Goal: Task Accomplishment & Management: Manage account settings

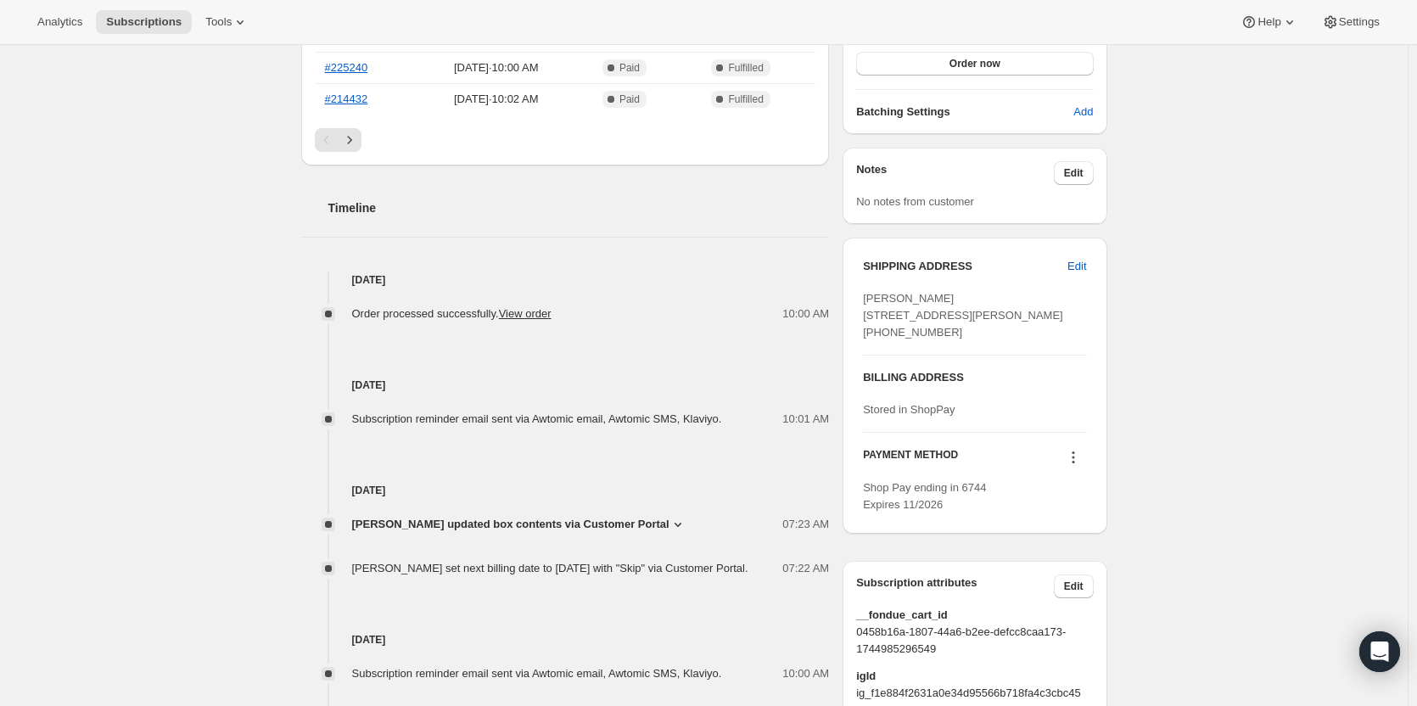
scroll to position [509, 0]
click at [1085, 266] on span "Edit" at bounding box center [1076, 263] width 19 height 17
select select "FL"
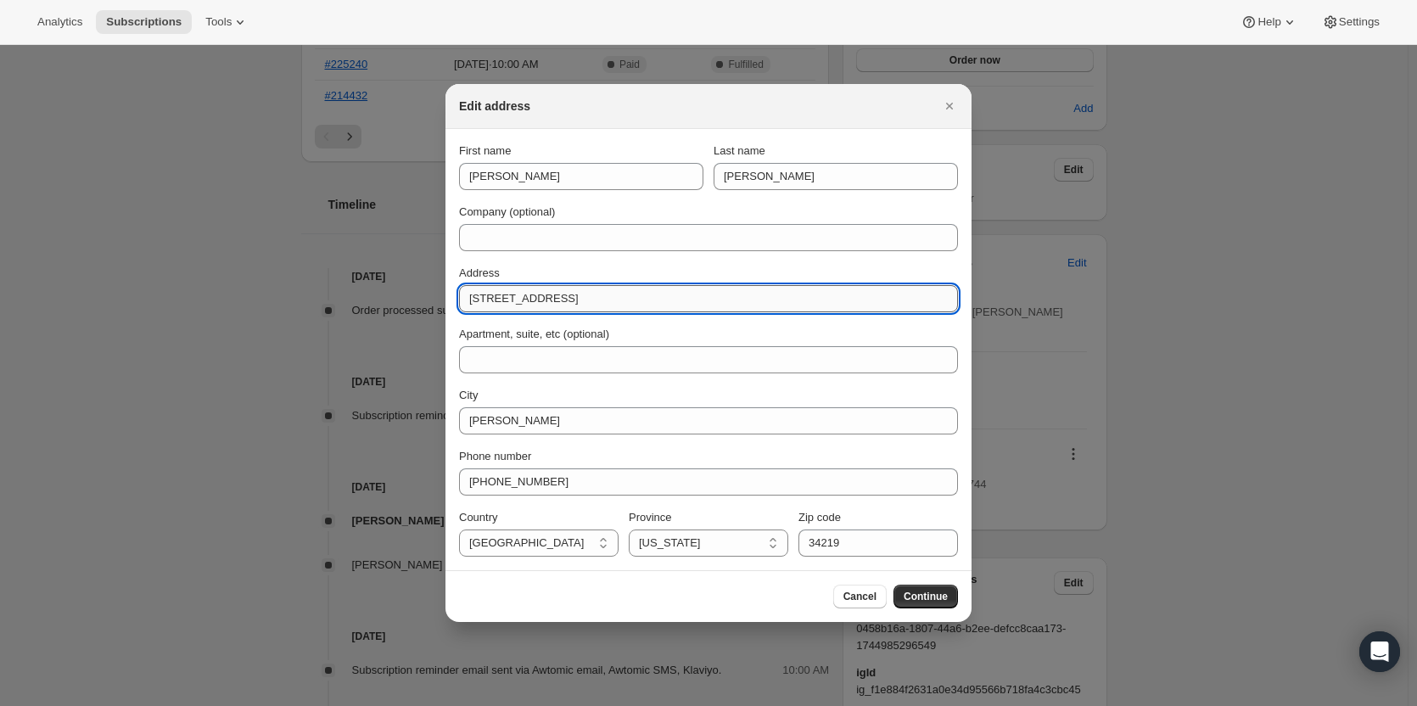
drag, startPoint x: 569, startPoint y: 306, endPoint x: 461, endPoint y: 297, distance: 109.0
click at [461, 297] on input "[STREET_ADDRESS]" at bounding box center [708, 298] width 499 height 27
paste input "[STREET_ADDRESS] [GEOGRAPHIC_DATA]"
type input "[STREET_ADDRESS] [GEOGRAPHIC_DATA]"
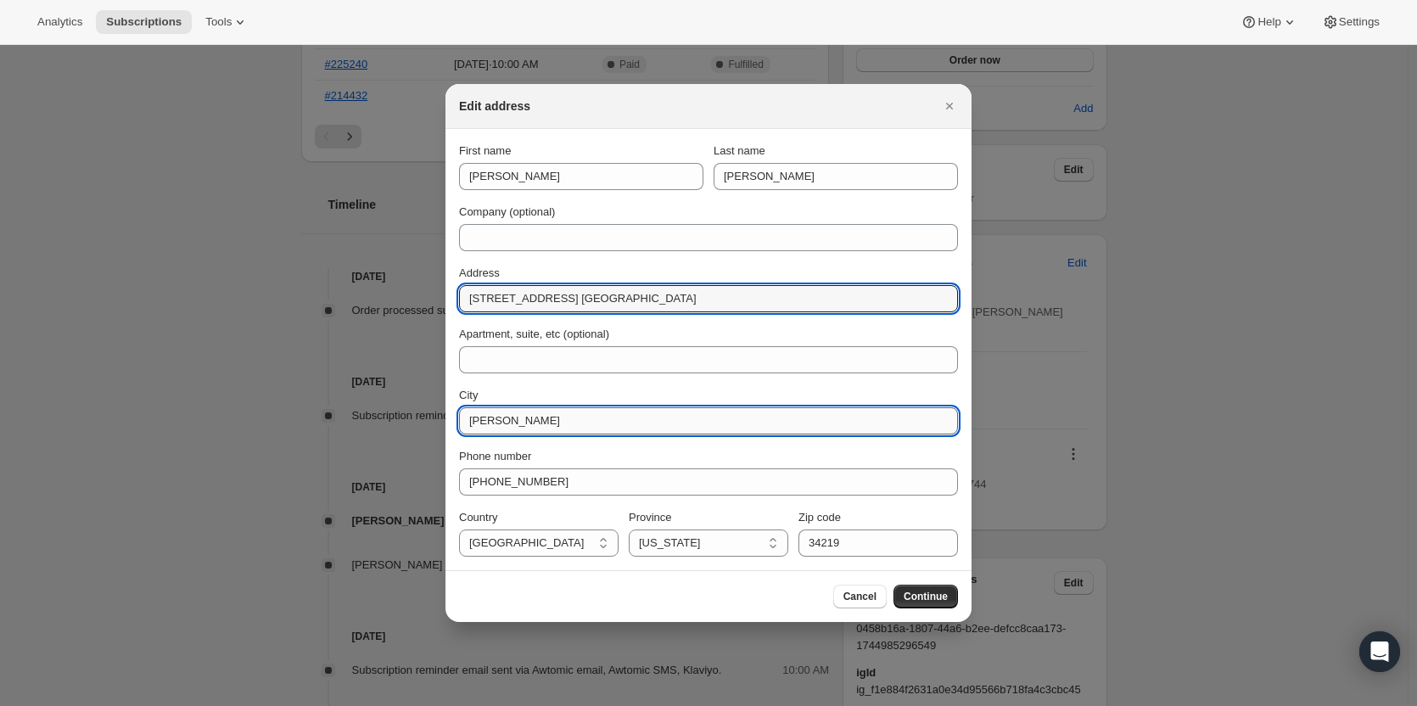
click at [576, 425] on input "[PERSON_NAME]" at bounding box center [708, 420] width 499 height 27
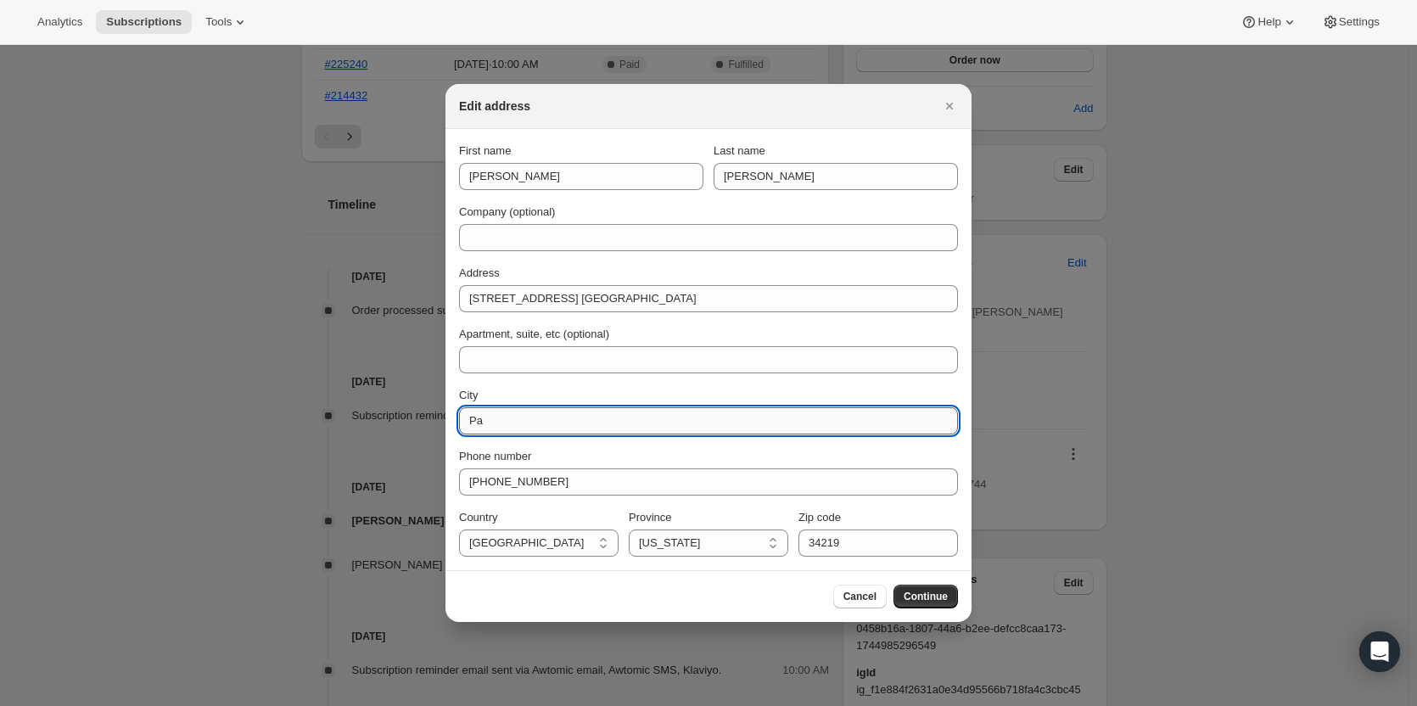
type input "P"
type input "East Palmetto"
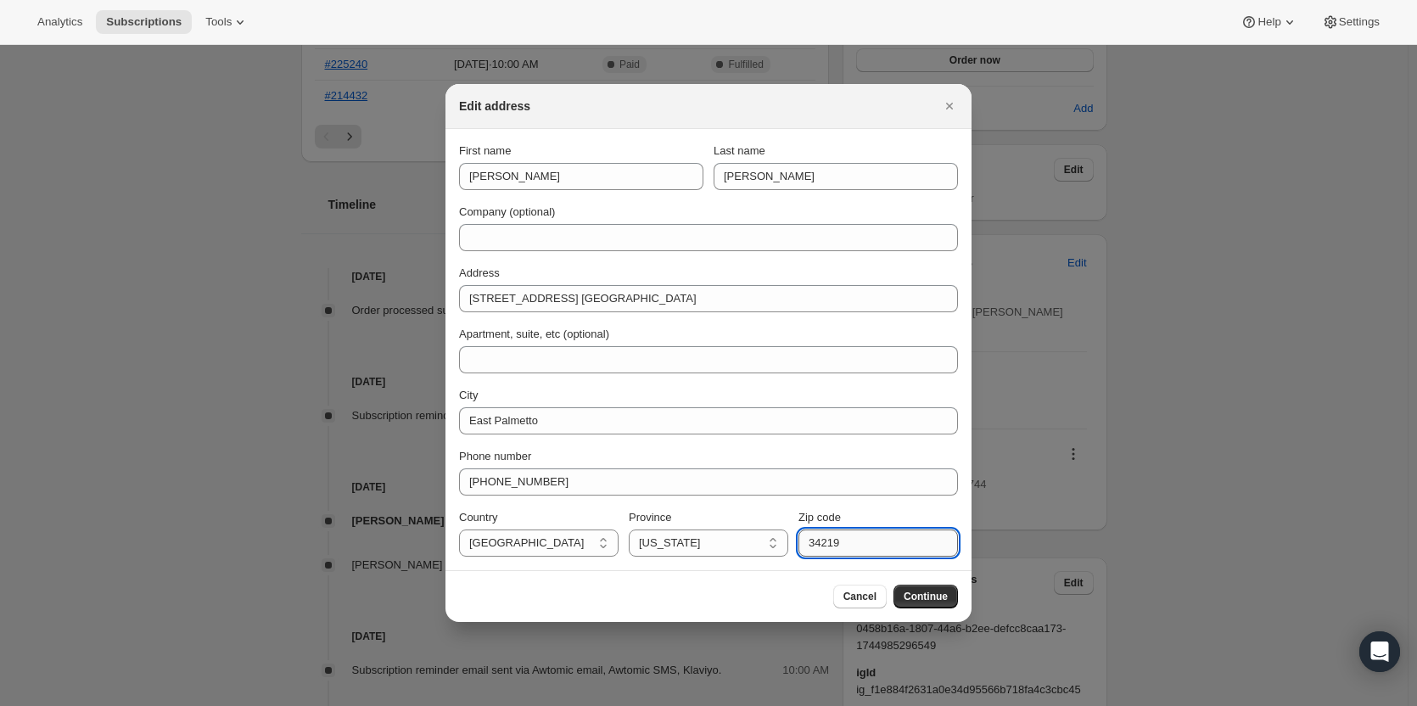
click at [896, 540] on input "34219" at bounding box center [878, 542] width 160 height 27
type input "34221"
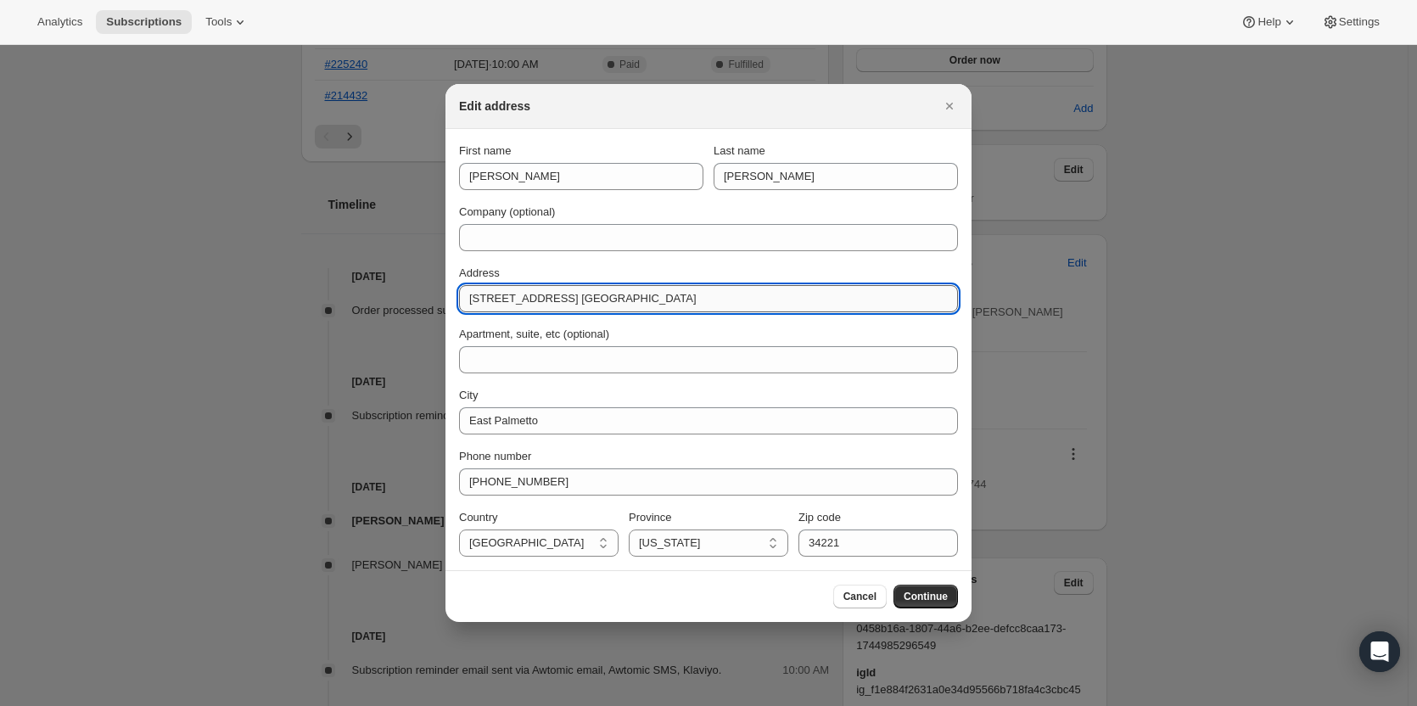
drag, startPoint x: 541, startPoint y: 302, endPoint x: 702, endPoint y: 302, distance: 160.4
click at [702, 302] on input "[STREET_ADDRESS] [GEOGRAPHIC_DATA]" at bounding box center [708, 298] width 499 height 27
type input "[STREET_ADDRESS]"
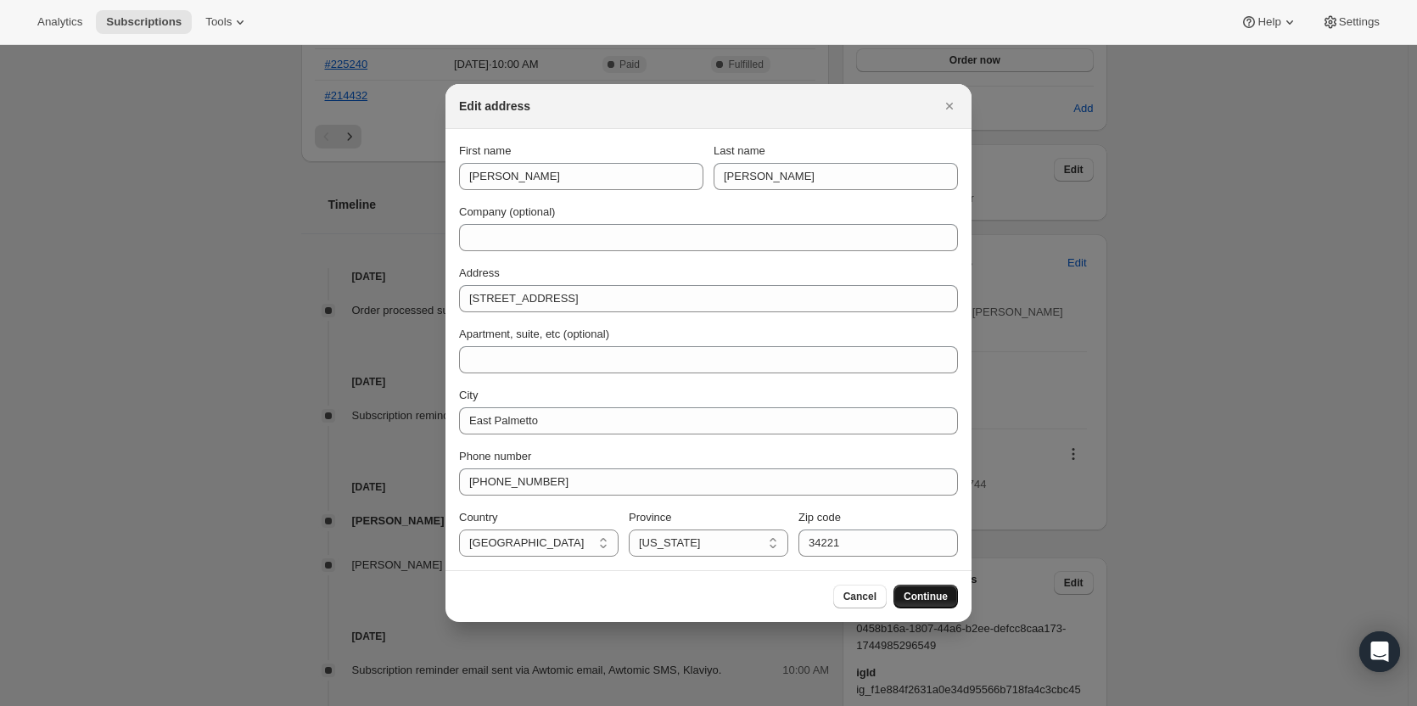
click at [930, 602] on span "Continue" at bounding box center [926, 597] width 44 height 14
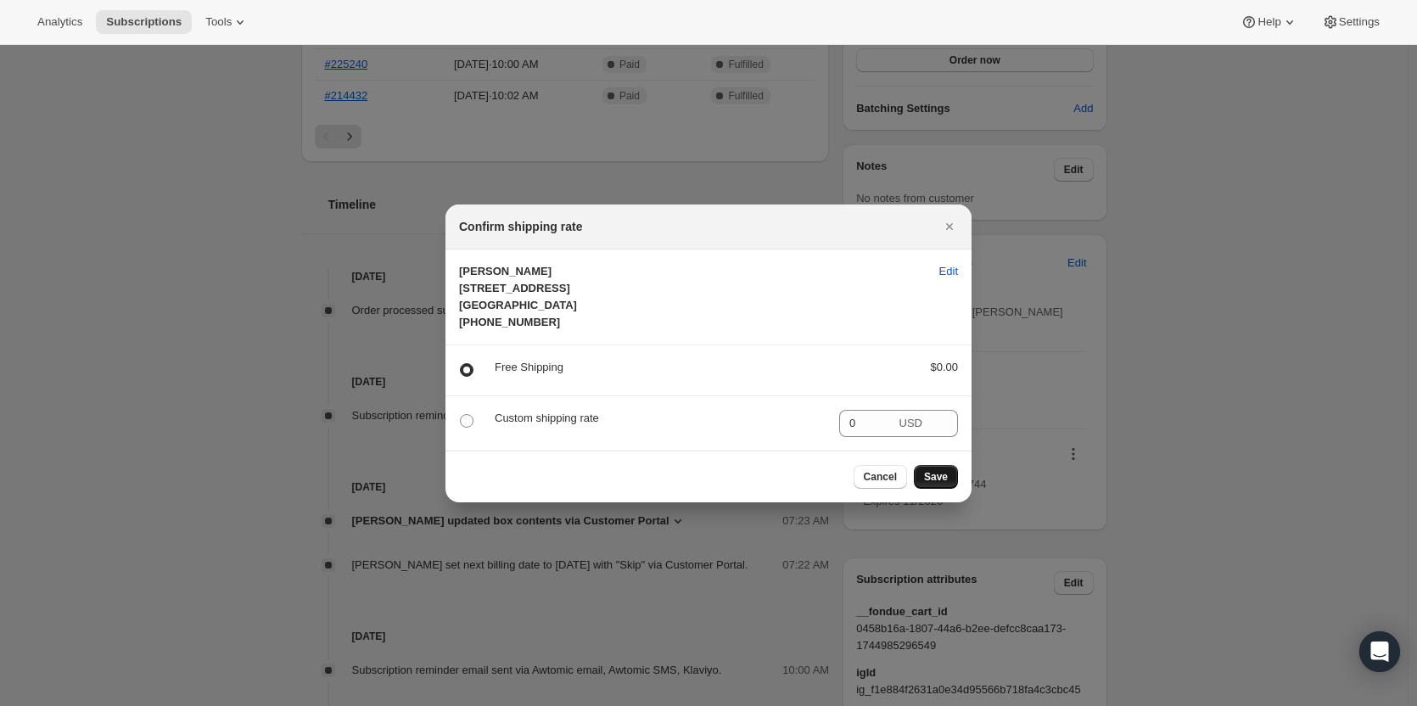
click at [936, 484] on span "Save" at bounding box center [936, 477] width 24 height 14
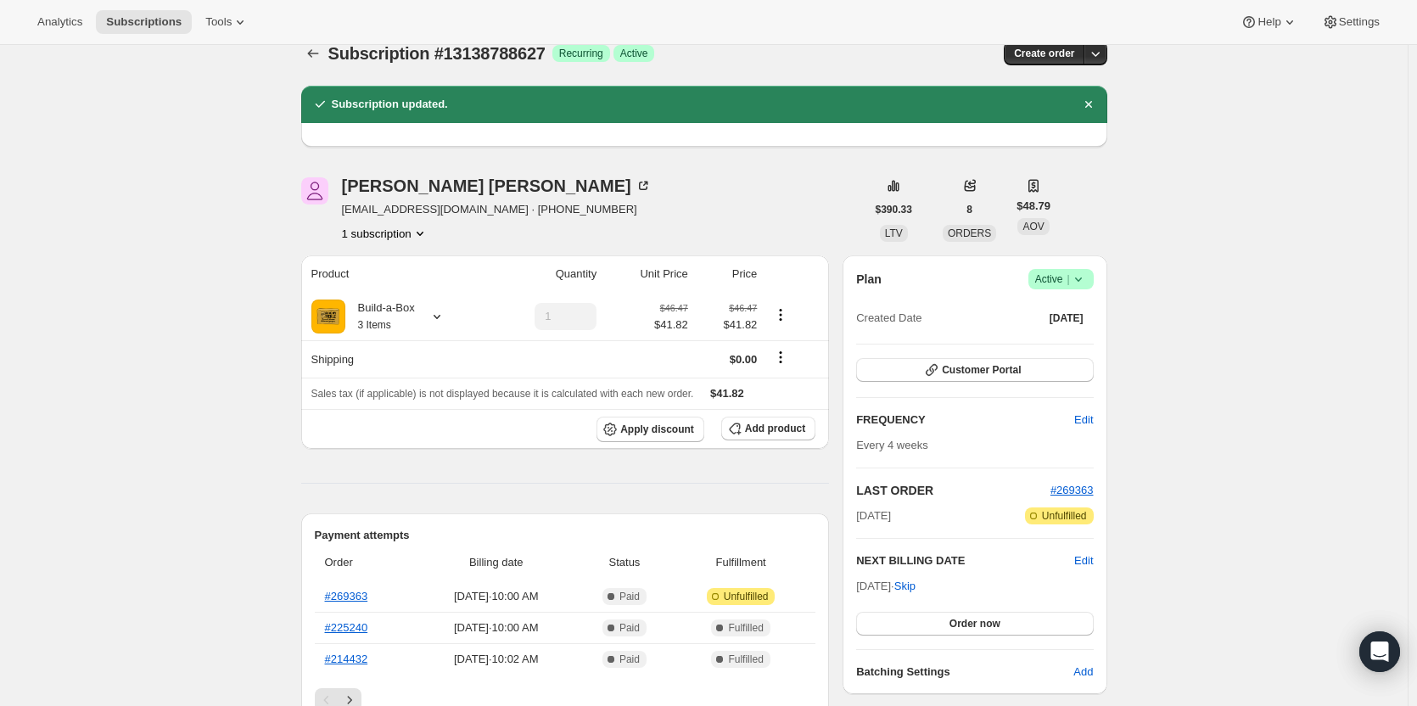
scroll to position [0, 0]
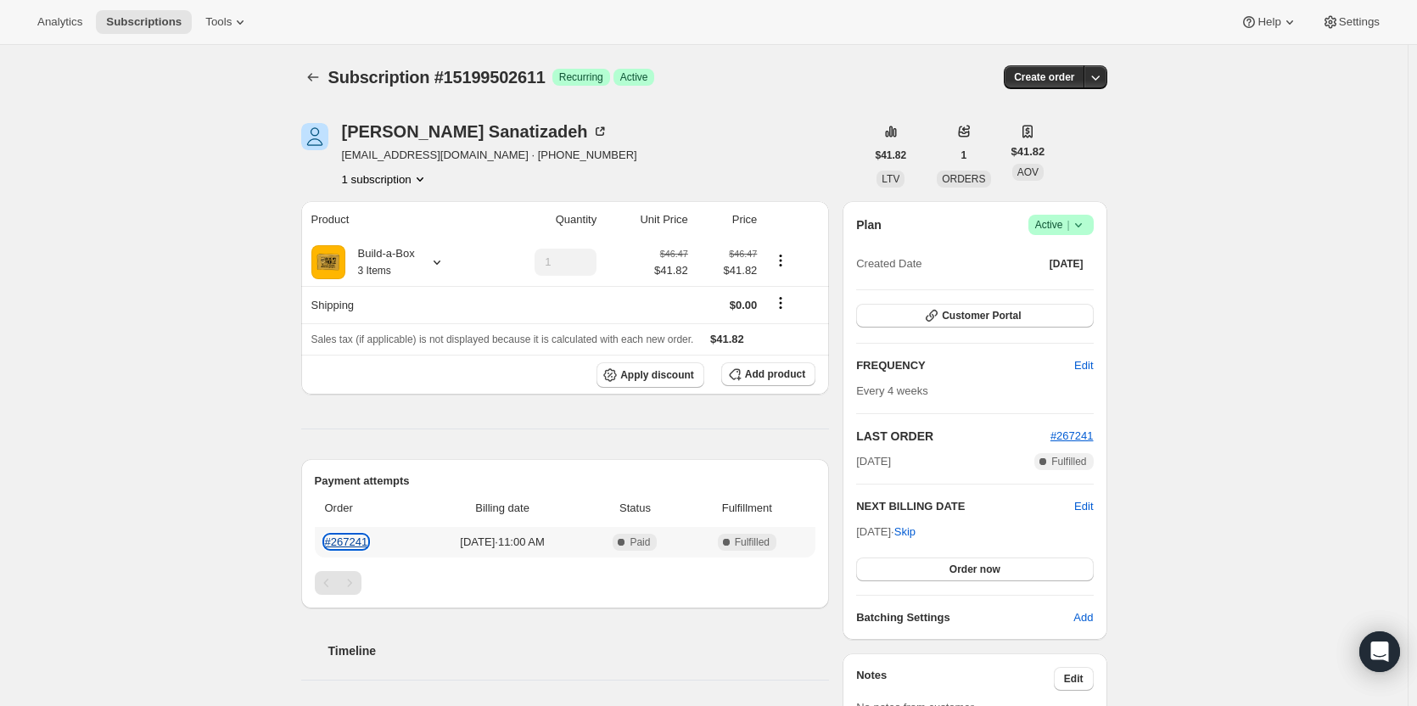
click at [366, 546] on link "#267241" at bounding box center [346, 541] width 43 height 13
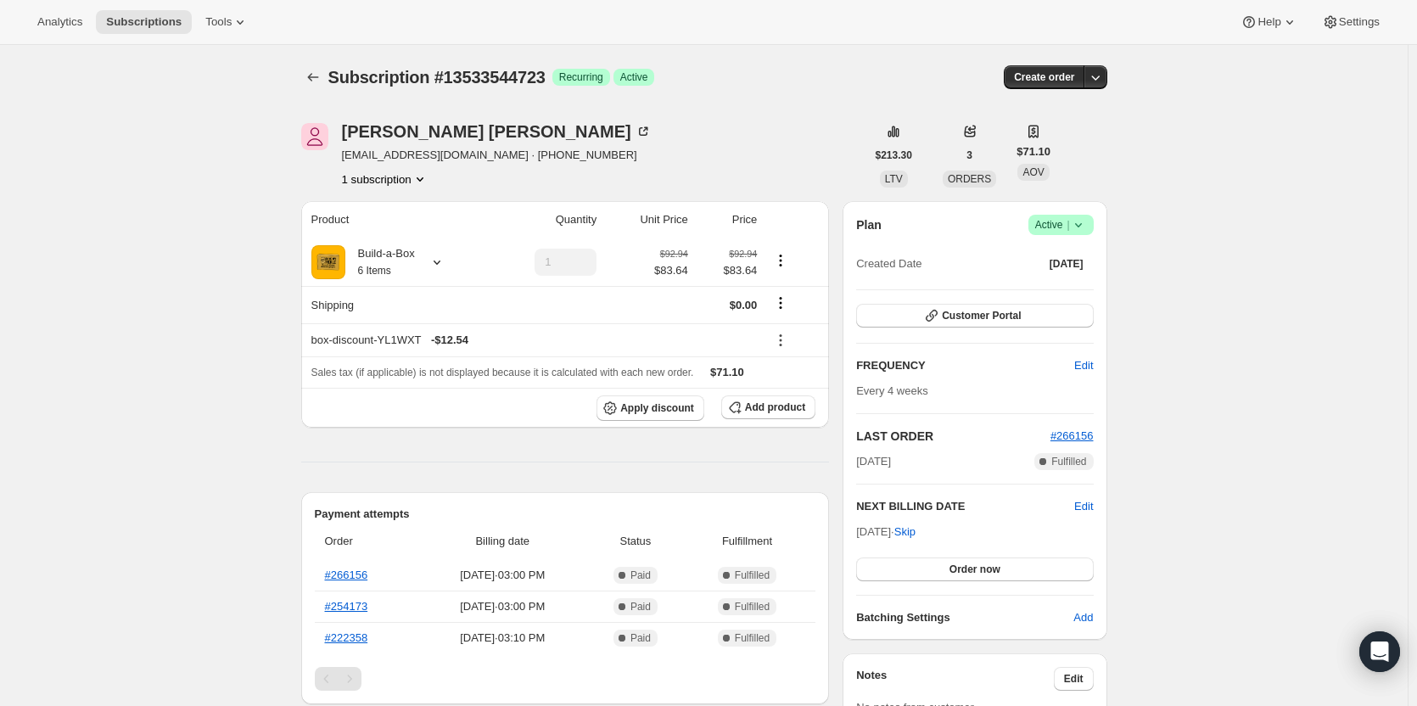
click at [1066, 226] on span "Active |" at bounding box center [1061, 224] width 52 height 17
click at [1059, 292] on span "Cancel subscription" at bounding box center [1066, 287] width 96 height 13
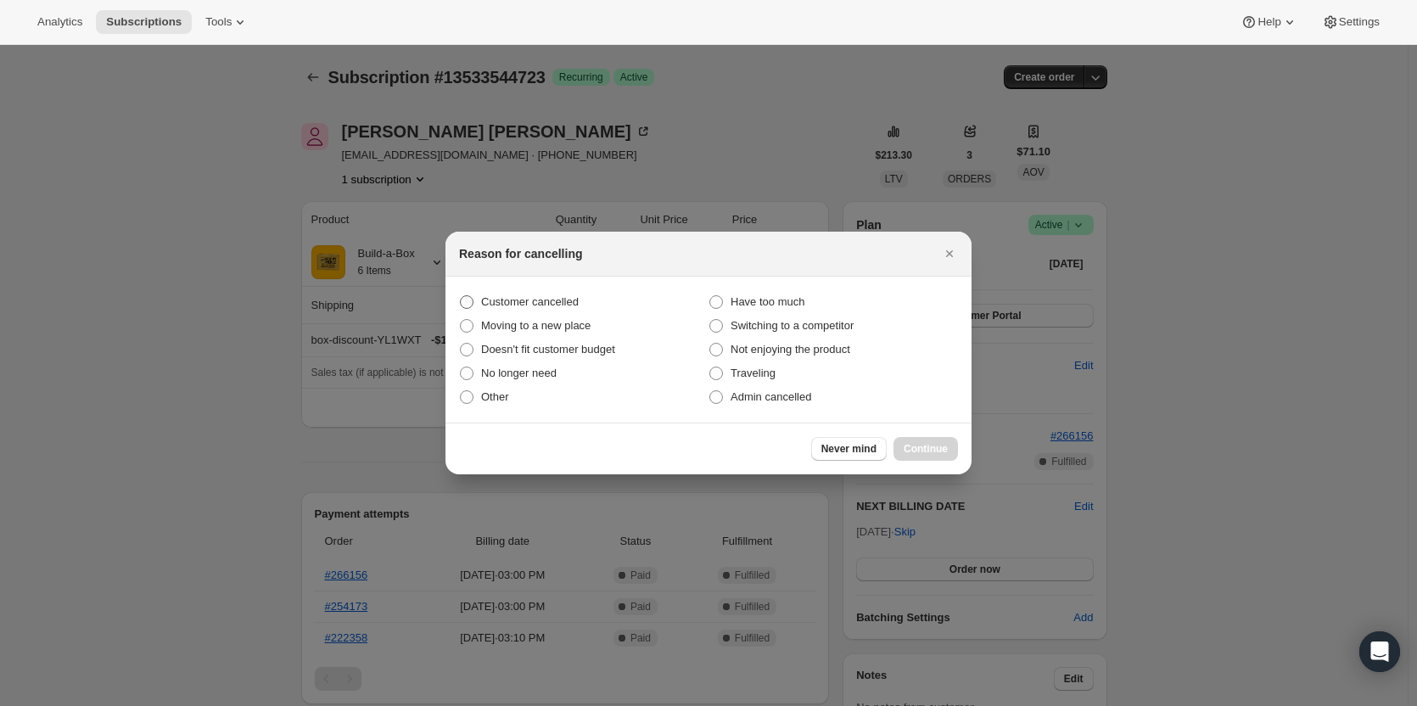
click at [545, 302] on span "Customer cancelled" at bounding box center [530, 301] width 98 height 13
click at [461, 296] on input "Customer cancelled" at bounding box center [460, 295] width 1 height 1
radio input "true"
click at [936, 442] on button "Continue" at bounding box center [925, 449] width 64 height 24
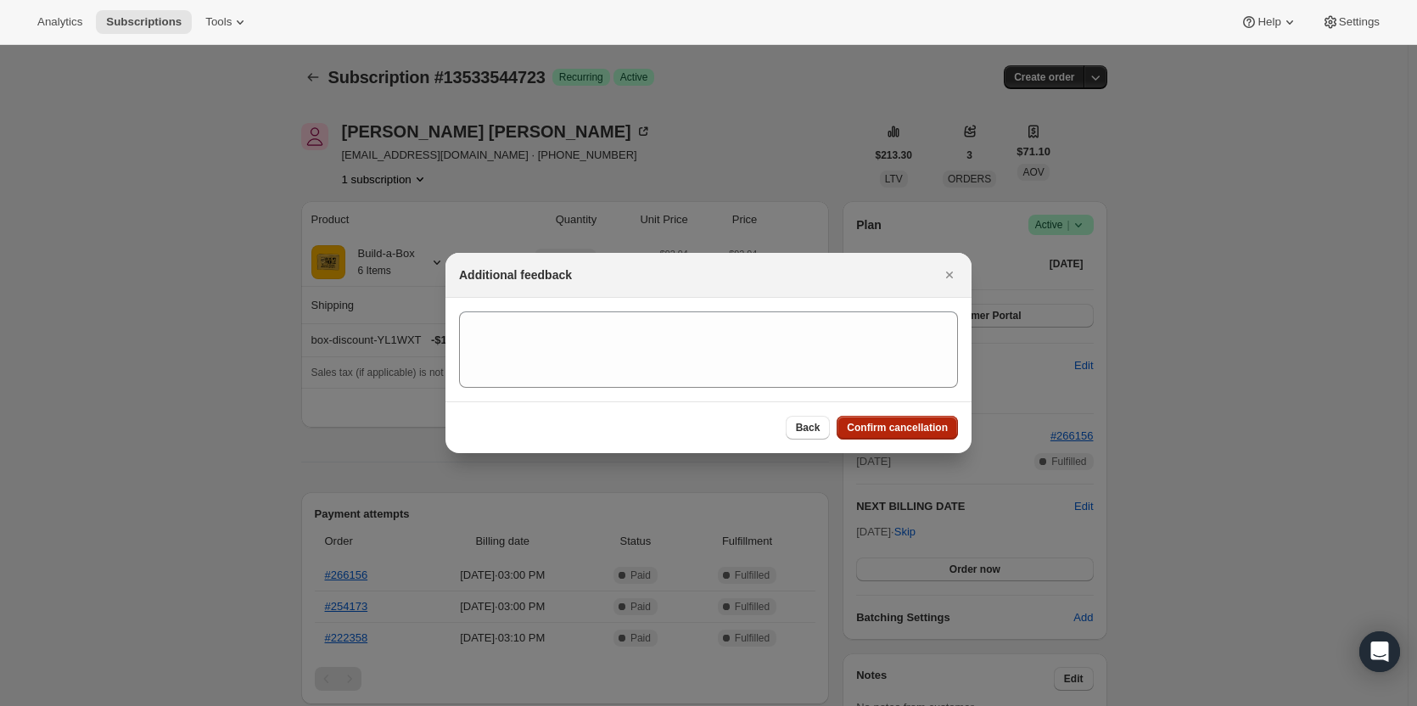
click at [934, 429] on span "Confirm cancellation" at bounding box center [897, 428] width 101 height 14
